Goal: Navigation & Orientation: Go to known website

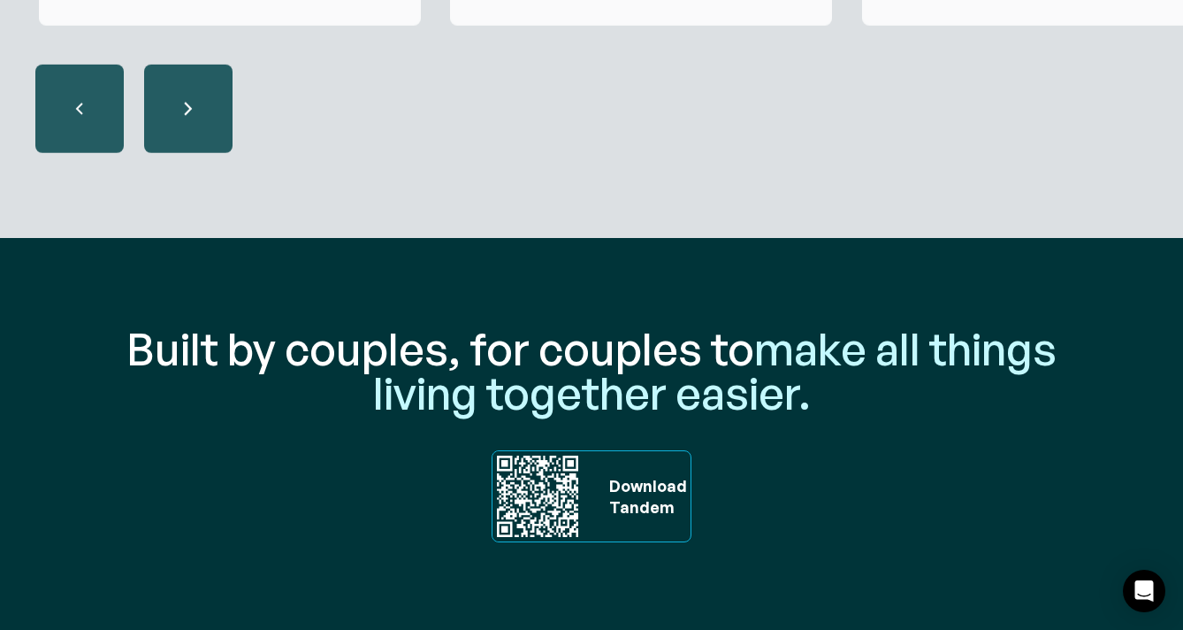
scroll to position [6016, 0]
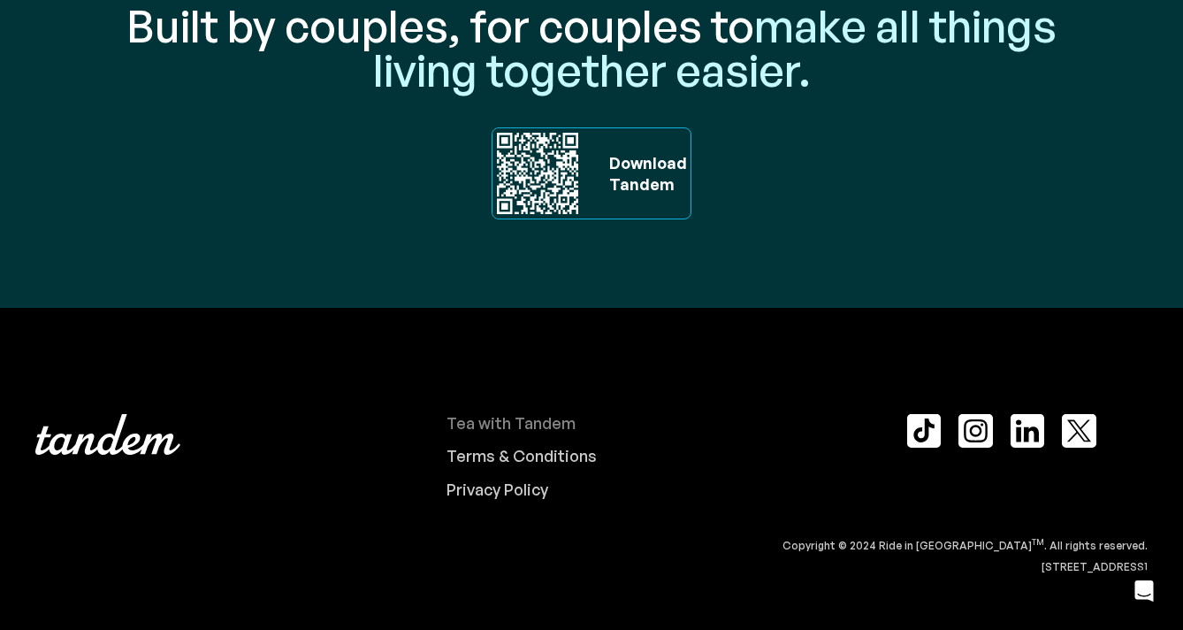
click at [546, 427] on div "Tea with Tandem" at bounding box center [511, 423] width 129 height 19
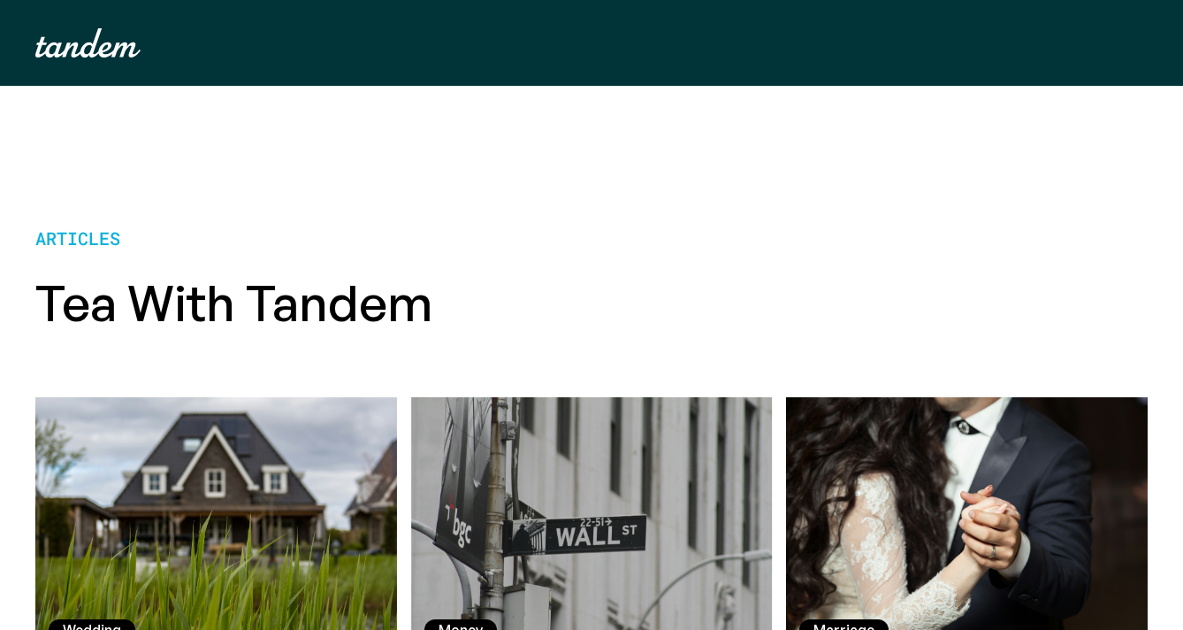
click at [73, 41] on img "home" at bounding box center [87, 42] width 105 height 29
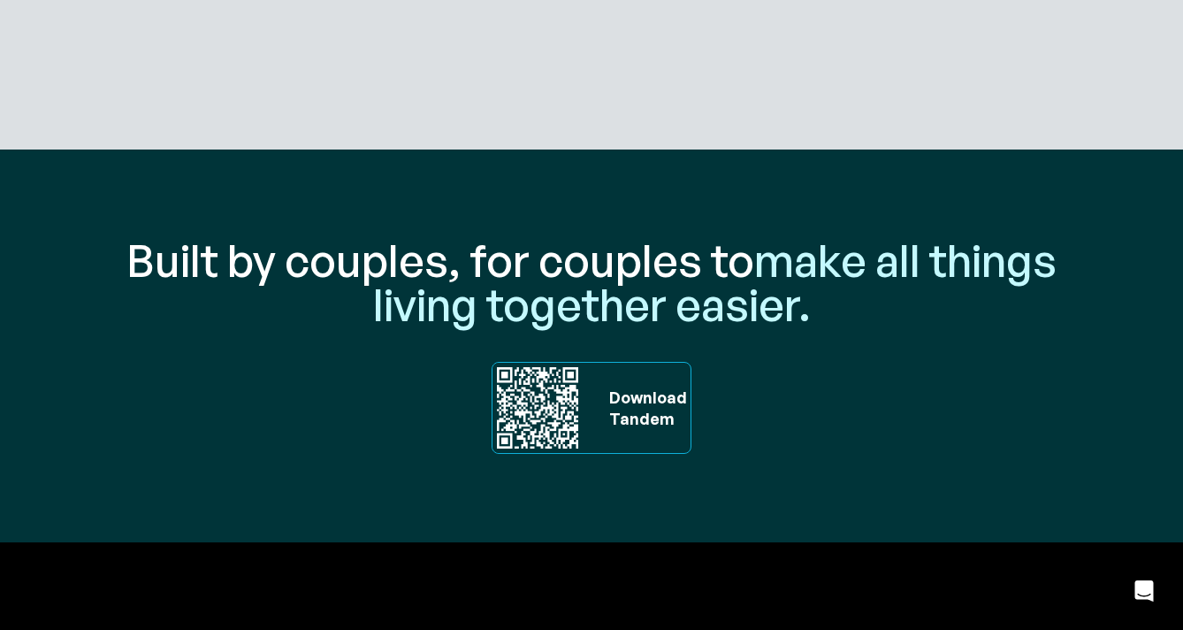
scroll to position [6016, 0]
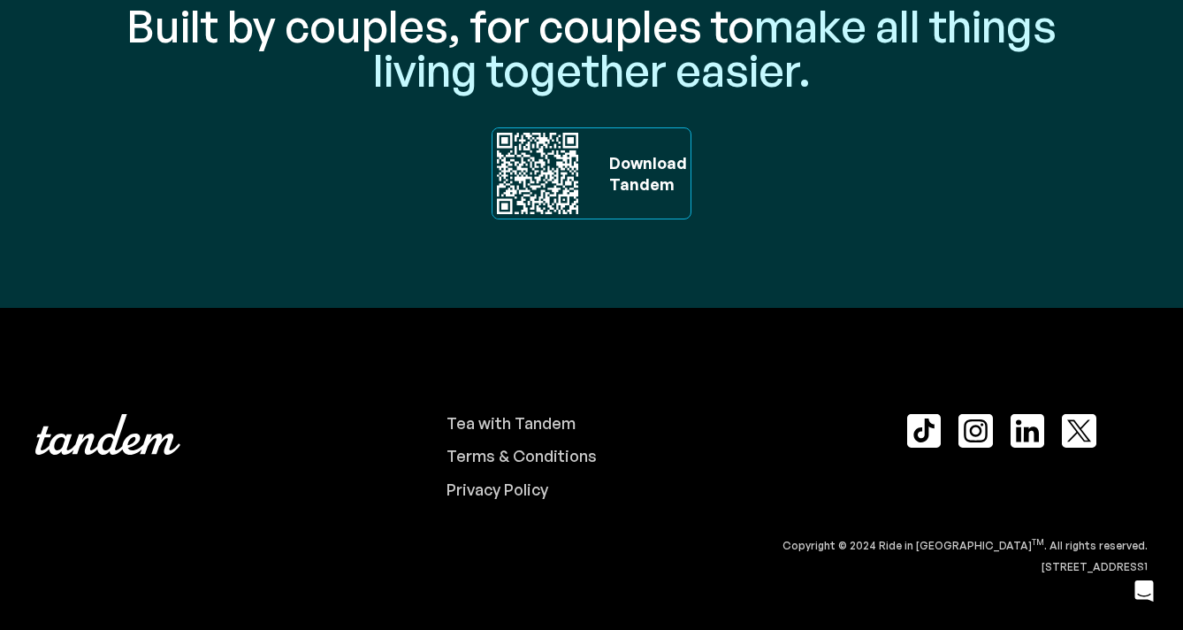
click at [1020, 439] on img at bounding box center [1028, 431] width 34 height 34
